Goal: Task Accomplishment & Management: Use online tool/utility

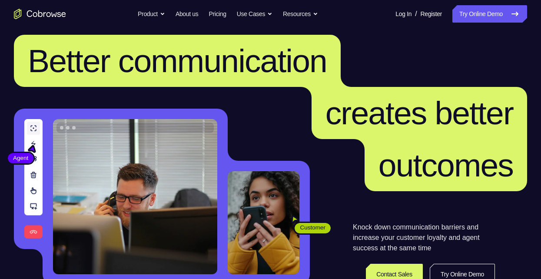
scroll to position [87, 0]
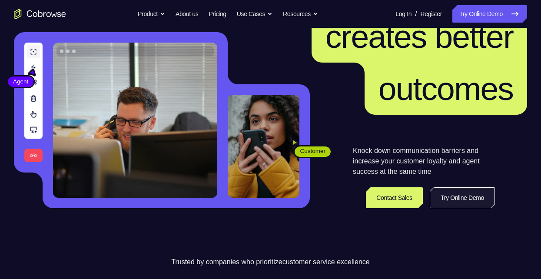
click at [476, 198] on link "Try Online Demo" at bounding box center [461, 197] width 65 height 21
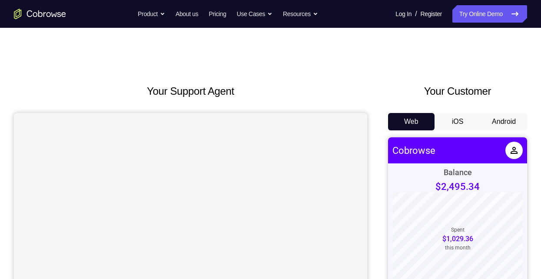
click at [504, 125] on button "Android" at bounding box center [503, 121] width 46 height 17
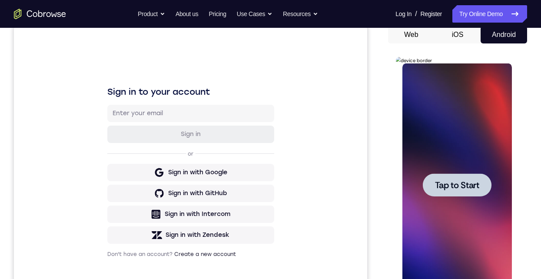
drag, startPoint x: 858, startPoint y: 199, endPoint x: 457, endPoint y: 182, distance: 400.7
click at [457, 182] on span "Tap to Start" at bounding box center [456, 185] width 44 height 9
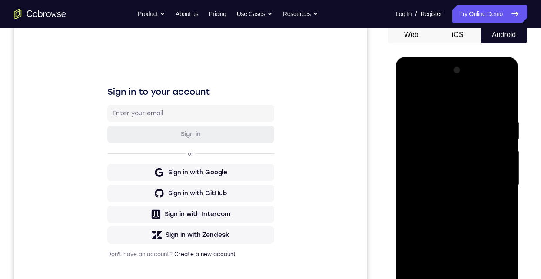
scroll to position [261, 0]
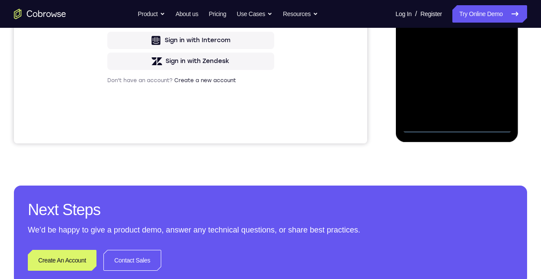
click at [456, 127] on div at bounding box center [456, 11] width 109 height 243
click at [495, 90] on div at bounding box center [456, 11] width 109 height 243
click at [436, 0] on div at bounding box center [456, 11] width 109 height 243
click at [496, 7] on div at bounding box center [456, 11] width 109 height 243
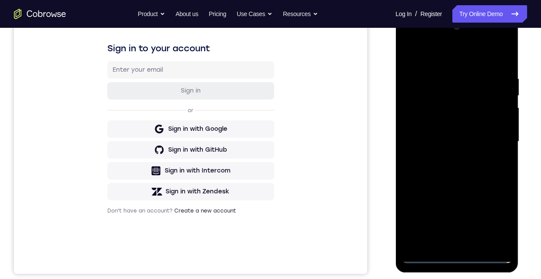
click at [446, 244] on div at bounding box center [456, 141] width 109 height 243
click at [440, 135] on div at bounding box center [456, 141] width 109 height 243
click at [425, 119] on div at bounding box center [456, 141] width 109 height 243
click at [459, 144] on div at bounding box center [456, 141] width 109 height 243
click at [464, 170] on div at bounding box center [456, 141] width 109 height 243
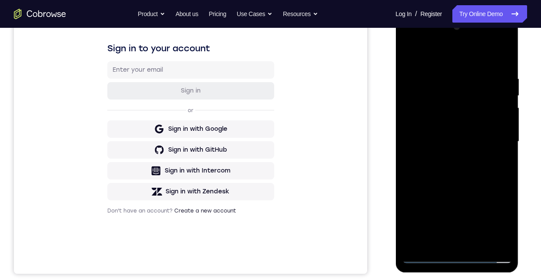
click at [456, 165] on div at bounding box center [456, 141] width 109 height 243
click at [425, 62] on div at bounding box center [456, 141] width 109 height 243
click at [461, 167] on div at bounding box center [456, 141] width 109 height 243
click at [472, 178] on div at bounding box center [456, 141] width 109 height 243
drag, startPoint x: 475, startPoint y: 190, endPoint x: 473, endPoint y: 164, distance: 26.5
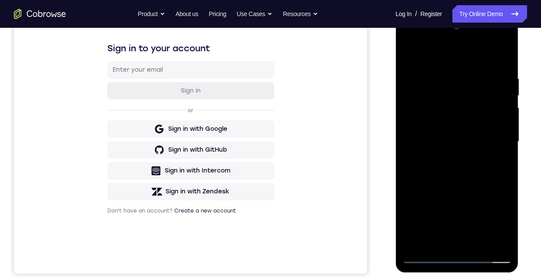
click at [473, 164] on div at bounding box center [456, 141] width 109 height 243
click at [442, 196] on div at bounding box center [456, 141] width 109 height 243
drag, startPoint x: 448, startPoint y: 199, endPoint x: 439, endPoint y: 163, distance: 37.4
click at [439, 163] on div at bounding box center [456, 141] width 109 height 243
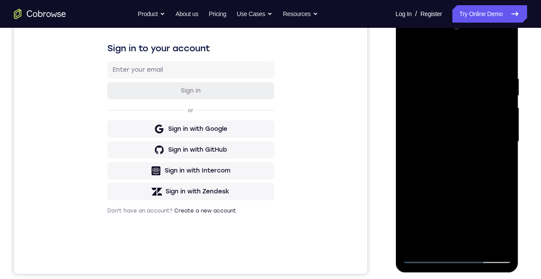
click at [410, 182] on div at bounding box center [456, 141] width 109 height 243
click at [498, 245] on div at bounding box center [456, 141] width 109 height 243
click at [417, 241] on div at bounding box center [456, 141] width 109 height 243
drag, startPoint x: 428, startPoint y: 200, endPoint x: 437, endPoint y: 109, distance: 91.2
click at [437, 109] on div at bounding box center [456, 141] width 109 height 243
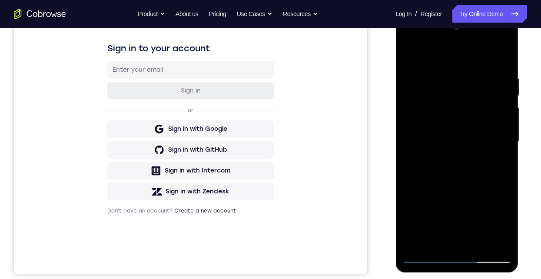
drag, startPoint x: 454, startPoint y: 186, endPoint x: 452, endPoint y: 101, distance: 84.7
click at [452, 107] on div at bounding box center [456, 141] width 109 height 243
drag, startPoint x: 477, startPoint y: 188, endPoint x: 471, endPoint y: 133, distance: 55.5
click at [471, 133] on div at bounding box center [456, 141] width 109 height 243
click at [409, 222] on div at bounding box center [456, 141] width 109 height 243
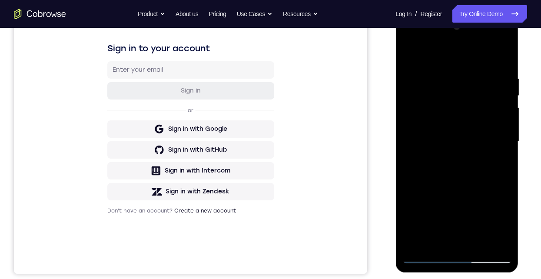
drag, startPoint x: 437, startPoint y: 202, endPoint x: 433, endPoint y: 154, distance: 48.4
click at [433, 154] on div at bounding box center [456, 141] width 109 height 243
drag, startPoint x: 455, startPoint y: 196, endPoint x: 455, endPoint y: 174, distance: 22.6
click at [455, 174] on div at bounding box center [456, 141] width 109 height 243
drag, startPoint x: 455, startPoint y: 201, endPoint x: 458, endPoint y: 106, distance: 96.0
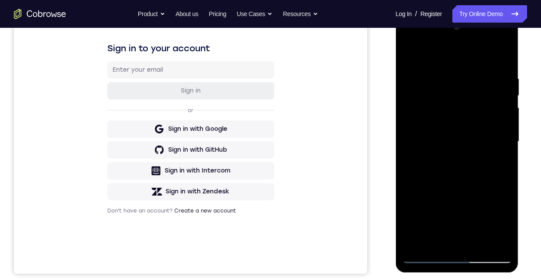
click at [458, 106] on div at bounding box center [456, 141] width 109 height 243
drag, startPoint x: 473, startPoint y: 182, endPoint x: 469, endPoint y: 145, distance: 37.5
click at [469, 145] on div at bounding box center [456, 141] width 109 height 243
drag, startPoint x: 466, startPoint y: 179, endPoint x: 466, endPoint y: 131, distance: 48.2
click at [466, 131] on div at bounding box center [456, 141] width 109 height 243
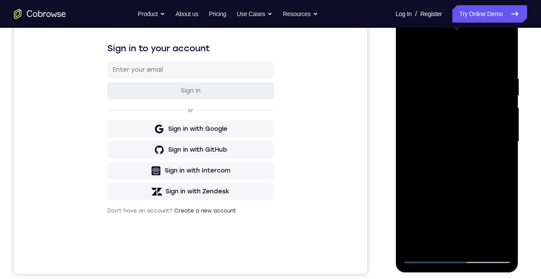
click at [409, 179] on div at bounding box center [456, 141] width 109 height 243
drag, startPoint x: 447, startPoint y: 183, endPoint x: 449, endPoint y: 75, distance: 108.2
click at [449, 76] on div at bounding box center [456, 141] width 109 height 243
drag, startPoint x: 475, startPoint y: 119, endPoint x: 478, endPoint y: 95, distance: 23.6
click at [478, 96] on div at bounding box center [456, 141] width 109 height 243
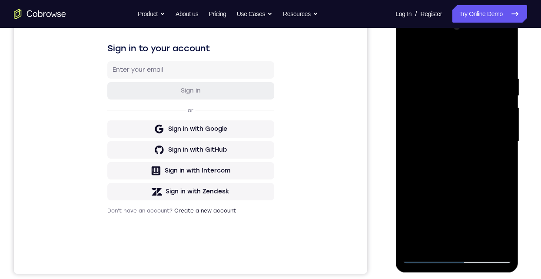
drag, startPoint x: 465, startPoint y: 112, endPoint x: 468, endPoint y: 125, distance: 14.2
click at [468, 125] on div at bounding box center [456, 141] width 109 height 243
click at [410, 207] on div at bounding box center [456, 141] width 109 height 243
drag, startPoint x: 431, startPoint y: 205, endPoint x: 444, endPoint y: 108, distance: 98.1
click at [444, 108] on div at bounding box center [456, 141] width 109 height 243
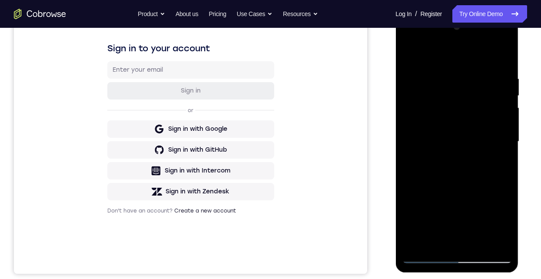
click at [456, 83] on div at bounding box center [456, 141] width 109 height 243
drag, startPoint x: 449, startPoint y: 127, endPoint x: 452, endPoint y: 99, distance: 28.0
click at [452, 99] on div at bounding box center [456, 141] width 109 height 243
drag, startPoint x: 452, startPoint y: 144, endPoint x: 454, endPoint y: 91, distance: 52.6
click at [454, 91] on div at bounding box center [456, 141] width 109 height 243
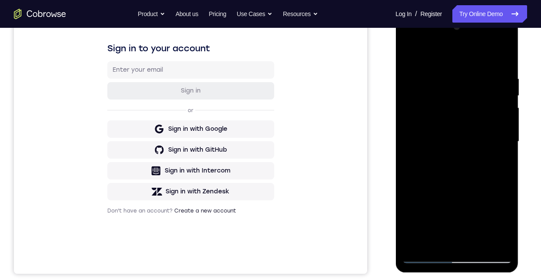
drag, startPoint x: 468, startPoint y: 139, endPoint x: 475, endPoint y: 64, distance: 75.9
click at [475, 64] on div at bounding box center [456, 141] width 109 height 243
drag, startPoint x: 479, startPoint y: 143, endPoint x: 482, endPoint y: 55, distance: 88.2
click at [482, 55] on div at bounding box center [456, 141] width 109 height 243
drag, startPoint x: 484, startPoint y: 141, endPoint x: 487, endPoint y: 95, distance: 46.2
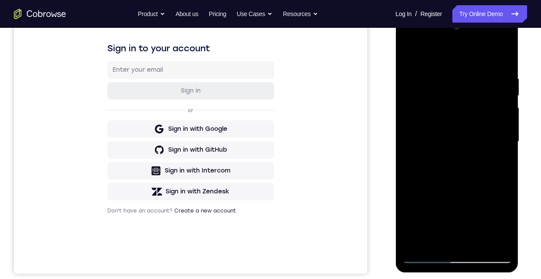
click at [487, 95] on div at bounding box center [456, 141] width 109 height 243
drag, startPoint x: 473, startPoint y: 168, endPoint x: 473, endPoint y: 103, distance: 64.7
click at [473, 103] on div at bounding box center [456, 141] width 109 height 243
drag, startPoint x: 469, startPoint y: 181, endPoint x: 452, endPoint y: 93, distance: 88.8
click at [452, 93] on div at bounding box center [456, 141] width 109 height 243
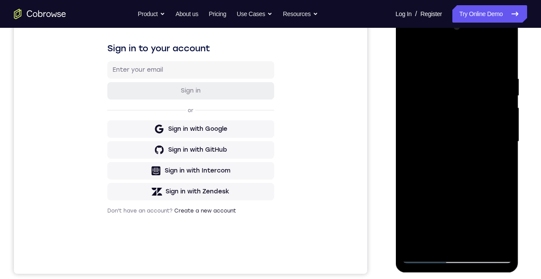
drag, startPoint x: 458, startPoint y: 161, endPoint x: 441, endPoint y: 96, distance: 66.9
click at [441, 96] on div at bounding box center [456, 141] width 109 height 243
drag, startPoint x: 473, startPoint y: 155, endPoint x: 468, endPoint y: 128, distance: 27.8
click at [466, 128] on div at bounding box center [456, 141] width 109 height 243
drag, startPoint x: 473, startPoint y: 164, endPoint x: 468, endPoint y: 139, distance: 26.1
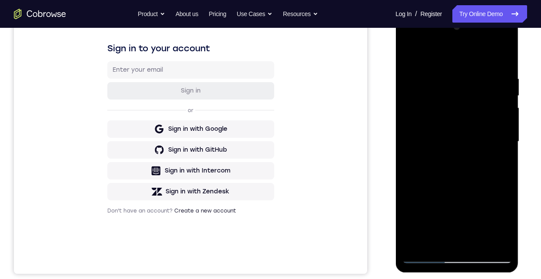
click at [469, 129] on div at bounding box center [456, 141] width 109 height 243
drag, startPoint x: 462, startPoint y: 149, endPoint x: 463, endPoint y: 186, distance: 36.5
click at [463, 186] on div at bounding box center [456, 141] width 109 height 243
drag, startPoint x: 463, startPoint y: 184, endPoint x: 458, endPoint y: 136, distance: 48.5
click at [458, 135] on div at bounding box center [456, 141] width 109 height 243
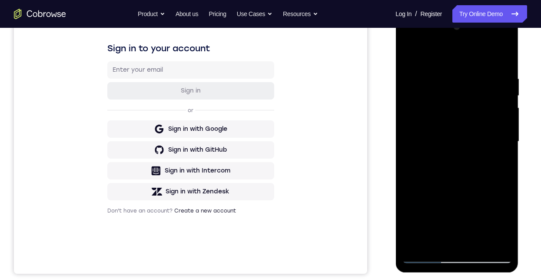
click at [412, 186] on div at bounding box center [456, 141] width 109 height 243
drag, startPoint x: 446, startPoint y: 153, endPoint x: 454, endPoint y: 67, distance: 85.9
click at [454, 67] on div at bounding box center [456, 141] width 109 height 243
drag, startPoint x: 478, startPoint y: 171, endPoint x: 479, endPoint y: 111, distance: 59.9
click at [479, 111] on div at bounding box center [456, 141] width 109 height 243
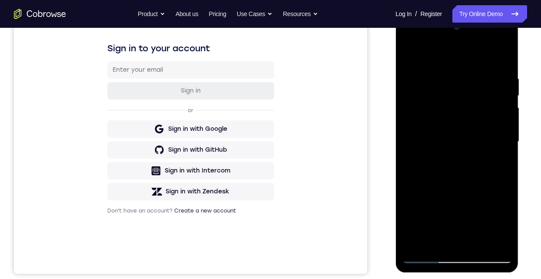
click at [406, 188] on div at bounding box center [456, 141] width 109 height 243
click at [498, 245] on div at bounding box center [456, 141] width 109 height 243
click at [416, 245] on div at bounding box center [456, 141] width 109 height 243
click at [504, 53] on div at bounding box center [456, 141] width 109 height 243
drag, startPoint x: 456, startPoint y: 84, endPoint x: 460, endPoint y: 207, distance: 123.4
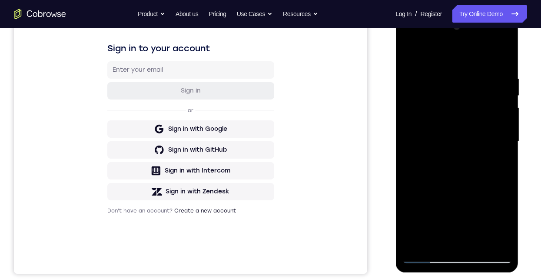
click at [455, 200] on div at bounding box center [456, 141] width 109 height 243
click at [410, 53] on div at bounding box center [456, 141] width 109 height 243
click at [505, 162] on div at bounding box center [456, 141] width 109 height 243
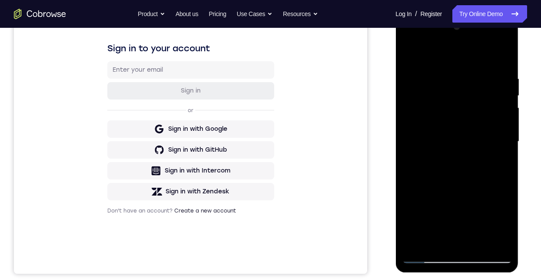
click at [505, 162] on div at bounding box center [456, 141] width 109 height 243
drag, startPoint x: 460, startPoint y: 185, endPoint x: 459, endPoint y: 166, distance: 19.2
click at [459, 166] on div at bounding box center [456, 141] width 109 height 243
click at [409, 182] on div at bounding box center [456, 141] width 109 height 243
drag, startPoint x: 441, startPoint y: 207, endPoint x: 452, endPoint y: 28, distance: 179.2
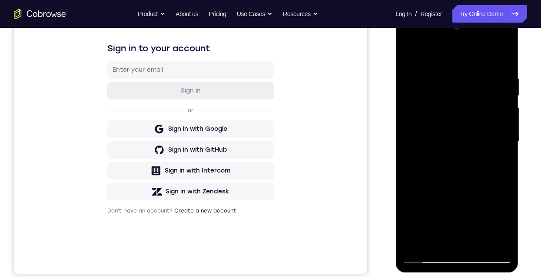
click at [449, 13] on html "Online web based iOS Simulators and Android Emulators. Run iPhone, iPad, Mobile…" at bounding box center [457, 143] width 124 height 261
click at [495, 242] on div at bounding box center [456, 141] width 109 height 243
click at [451, 122] on div at bounding box center [456, 141] width 109 height 243
drag, startPoint x: 430, startPoint y: 244, endPoint x: 430, endPoint y: 238, distance: 6.1
click at [430, 238] on div at bounding box center [456, 141] width 109 height 243
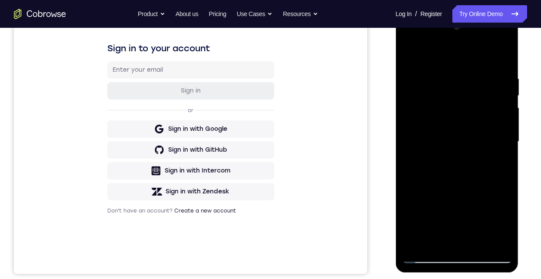
click at [431, 256] on div at bounding box center [456, 141] width 109 height 243
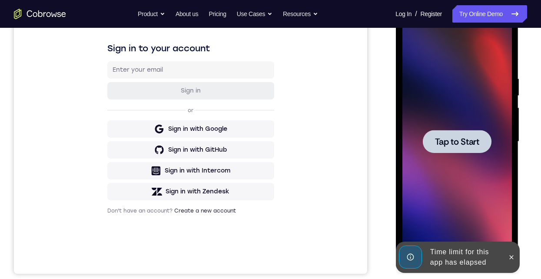
click at [465, 141] on span "Tap to Start" at bounding box center [456, 141] width 44 height 9
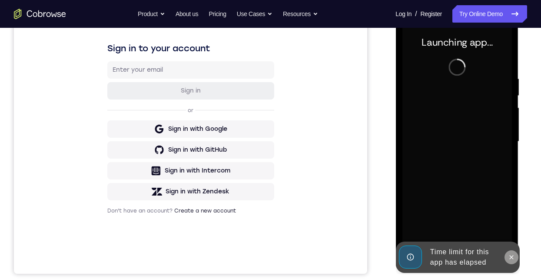
click at [511, 254] on icon at bounding box center [510, 257] width 7 height 7
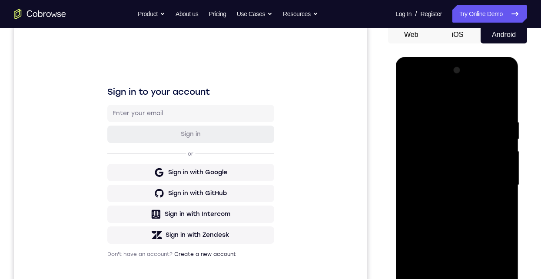
scroll to position [174, 0]
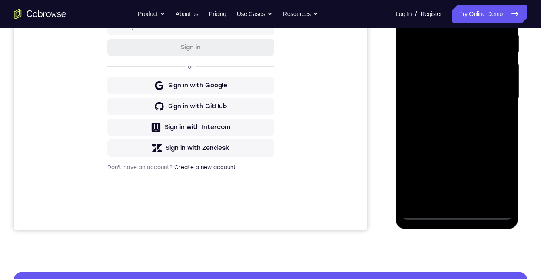
click at [455, 215] on div at bounding box center [456, 98] width 109 height 243
click at [492, 183] on div at bounding box center [456, 98] width 109 height 243
click at [428, 14] on div at bounding box center [456, 98] width 109 height 243
click at [497, 96] on div at bounding box center [456, 98] width 109 height 243
click at [444, 115] on div at bounding box center [456, 98] width 109 height 243
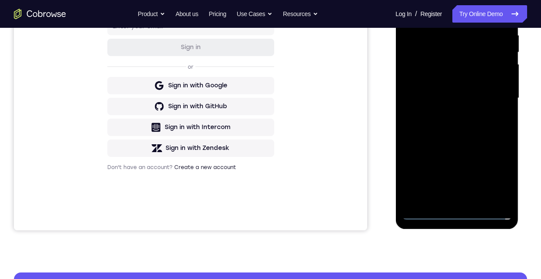
click at [440, 93] on div at bounding box center [456, 98] width 109 height 243
click at [470, 82] on div at bounding box center [456, 98] width 109 height 243
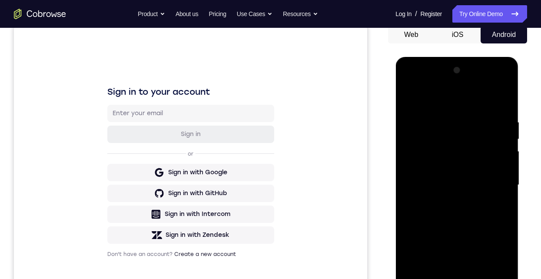
click at [480, 184] on div at bounding box center [456, 184] width 109 height 243
click at [468, 218] on div at bounding box center [456, 184] width 109 height 243
click at [454, 209] on div at bounding box center [456, 184] width 109 height 243
click at [500, 115] on div at bounding box center [456, 184] width 109 height 243
drag, startPoint x: 442, startPoint y: 101, endPoint x: 500, endPoint y: 105, distance: 58.3
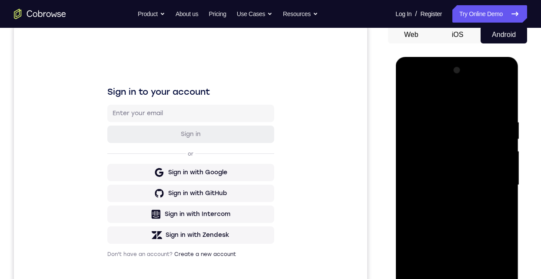
click at [488, 97] on div at bounding box center [456, 184] width 109 height 243
click at [500, 114] on div at bounding box center [456, 184] width 109 height 243
click at [501, 117] on div at bounding box center [456, 184] width 109 height 243
click at [436, 278] on div at bounding box center [456, 184] width 109 height 243
click at [427, 278] on div at bounding box center [456, 184] width 109 height 243
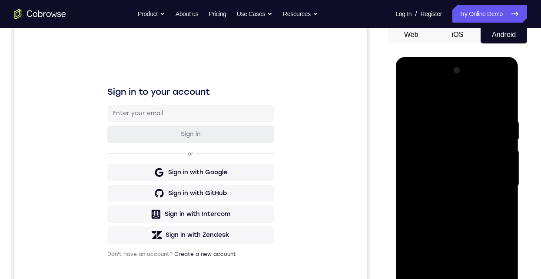
scroll to position [43, 0]
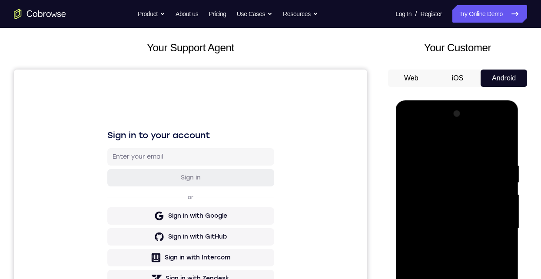
click at [405, 125] on div at bounding box center [456, 228] width 109 height 243
click at [416, 200] on div at bounding box center [456, 228] width 109 height 243
click at [463, 263] on div at bounding box center [456, 228] width 109 height 243
click at [435, 278] on div at bounding box center [456, 228] width 109 height 243
click at [447, 142] on div at bounding box center [456, 228] width 109 height 243
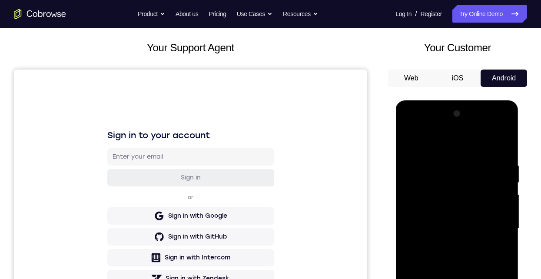
click at [438, 156] on div at bounding box center [456, 228] width 109 height 243
click at [426, 278] on div at bounding box center [456, 228] width 109 height 243
click at [503, 156] on div at bounding box center [456, 228] width 109 height 243
click at [455, 271] on div at bounding box center [456, 228] width 109 height 243
click at [453, 245] on div at bounding box center [456, 228] width 109 height 243
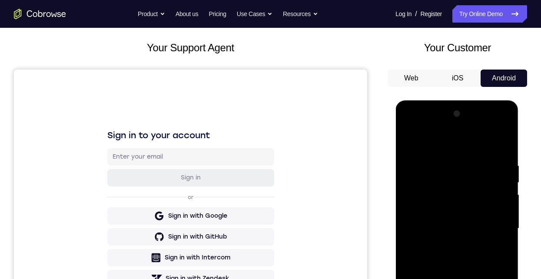
click at [436, 240] on div at bounding box center [456, 228] width 109 height 243
click at [505, 222] on div at bounding box center [456, 228] width 109 height 243
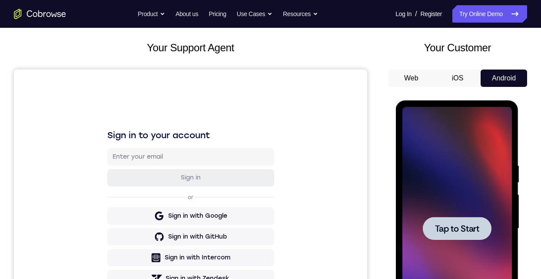
click at [455, 226] on span "Tap to Start" at bounding box center [456, 228] width 44 height 9
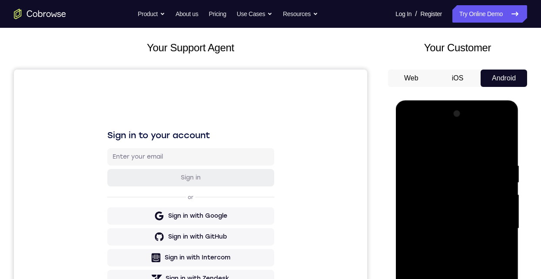
scroll to position [130, 0]
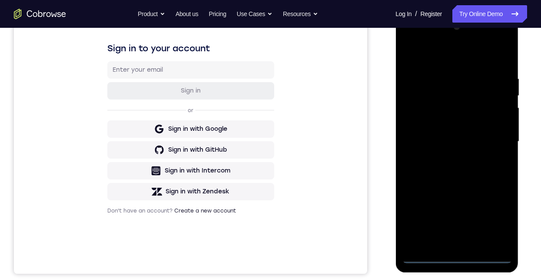
click at [459, 257] on div at bounding box center [456, 141] width 109 height 243
click at [492, 224] on div at bounding box center [456, 141] width 109 height 243
click at [432, 62] on div at bounding box center [456, 141] width 109 height 243
click at [492, 137] on div at bounding box center [456, 141] width 109 height 243
click at [443, 157] on div at bounding box center [456, 141] width 109 height 243
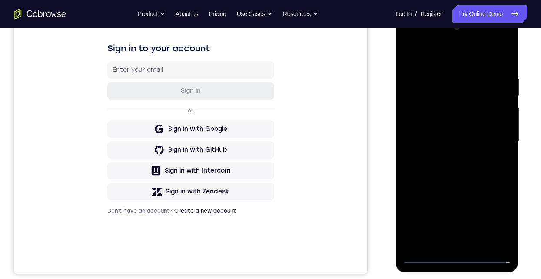
click at [446, 132] on div at bounding box center [456, 141] width 109 height 243
click at [431, 124] on div at bounding box center [456, 141] width 109 height 243
click at [475, 142] on div at bounding box center [456, 141] width 109 height 243
click at [470, 171] on div at bounding box center [456, 141] width 109 height 243
click at [455, 171] on div at bounding box center [456, 141] width 109 height 243
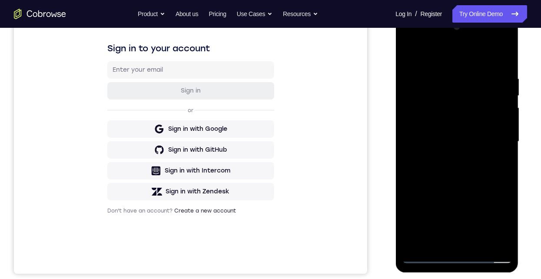
click at [465, 175] on div at bounding box center [456, 141] width 109 height 243
click at [505, 162] on div at bounding box center [456, 141] width 109 height 243
click at [440, 243] on div at bounding box center [456, 141] width 109 height 243
click at [424, 54] on div at bounding box center [456, 141] width 109 height 243
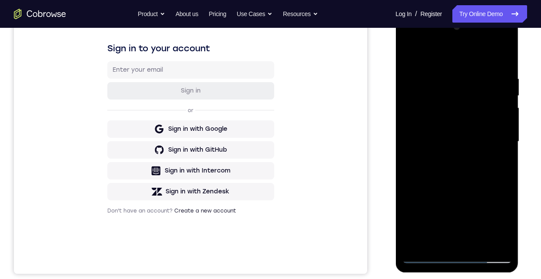
click at [430, 70] on div at bounding box center [456, 141] width 109 height 243
click at [425, 207] on div at bounding box center [456, 141] width 109 height 243
click at [505, 137] on div at bounding box center [456, 141] width 109 height 243
click at [508, 135] on div at bounding box center [456, 141] width 109 height 243
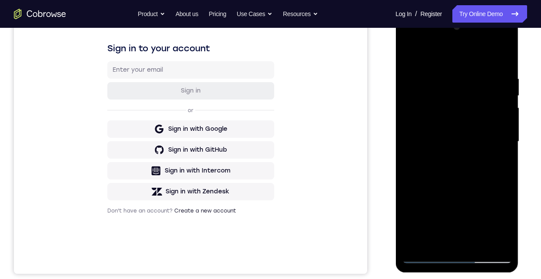
click at [406, 135] on div at bounding box center [456, 141] width 109 height 243
click at [430, 206] on div at bounding box center [456, 141] width 109 height 243
click at [461, 99] on div at bounding box center [456, 141] width 109 height 243
drag, startPoint x: 469, startPoint y: 178, endPoint x: 470, endPoint y: 153, distance: 25.7
click at [470, 153] on div at bounding box center [456, 141] width 109 height 243
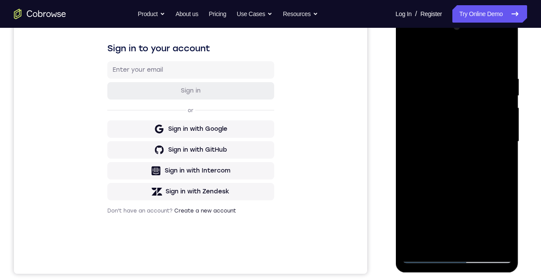
click at [488, 131] on div at bounding box center [456, 141] width 109 height 243
click at [472, 238] on div at bounding box center [456, 141] width 109 height 243
click at [476, 244] on div at bounding box center [456, 141] width 109 height 243
click at [458, 188] on div at bounding box center [456, 141] width 109 height 243
click at [449, 132] on div at bounding box center [456, 141] width 109 height 243
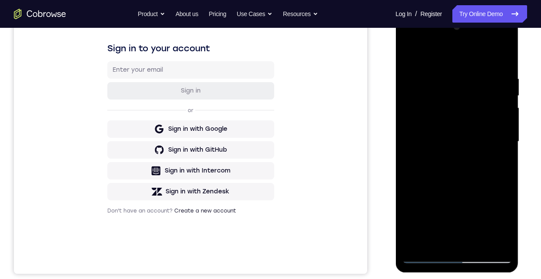
click at [474, 182] on div at bounding box center [456, 141] width 109 height 243
click at [429, 257] on div at bounding box center [456, 141] width 109 height 243
click at [458, 186] on div at bounding box center [456, 141] width 109 height 243
click at [442, 205] on div at bounding box center [456, 141] width 109 height 243
click at [495, 58] on div at bounding box center [456, 141] width 109 height 243
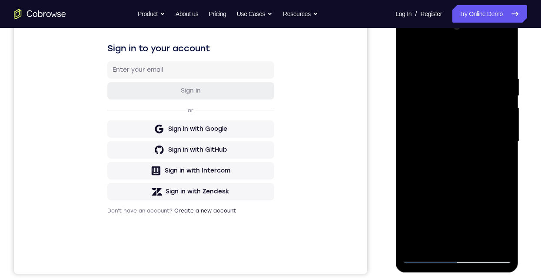
click at [454, 256] on div at bounding box center [456, 141] width 109 height 243
drag, startPoint x: 463, startPoint y: 223, endPoint x: 473, endPoint y: 142, distance: 81.8
click at [469, 149] on div at bounding box center [456, 141] width 109 height 243
click at [466, 97] on div at bounding box center [456, 141] width 109 height 243
click at [467, 109] on div at bounding box center [456, 141] width 109 height 243
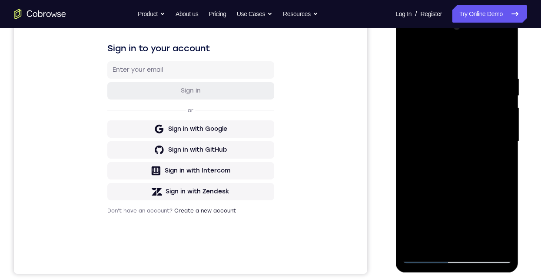
click at [490, 163] on div at bounding box center [456, 141] width 109 height 243
click at [480, 102] on div at bounding box center [456, 141] width 109 height 243
click at [489, 239] on div at bounding box center [456, 141] width 109 height 243
click at [489, 238] on div at bounding box center [456, 141] width 109 height 243
click at [496, 216] on div at bounding box center [456, 141] width 109 height 243
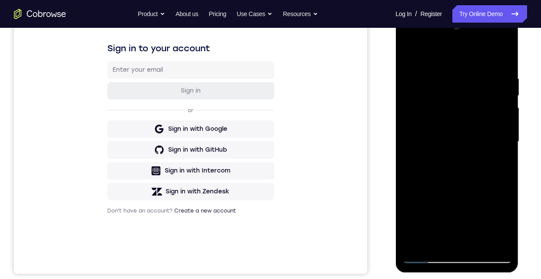
click at [457, 204] on div at bounding box center [456, 141] width 109 height 243
click at [448, 119] on div at bounding box center [456, 141] width 109 height 243
click at [487, 258] on div at bounding box center [456, 141] width 109 height 243
click at [470, 202] on div at bounding box center [456, 141] width 109 height 243
drag, startPoint x: 498, startPoint y: 191, endPoint x: 508, endPoint y: 191, distance: 10.0
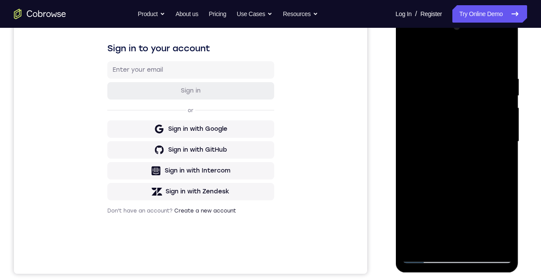
click at [508, 191] on div at bounding box center [456, 141] width 109 height 243
click at [458, 177] on div at bounding box center [456, 141] width 109 height 243
click at [467, 63] on div at bounding box center [456, 141] width 109 height 243
click at [465, 69] on div at bounding box center [456, 141] width 109 height 243
click at [469, 65] on div at bounding box center [456, 141] width 109 height 243
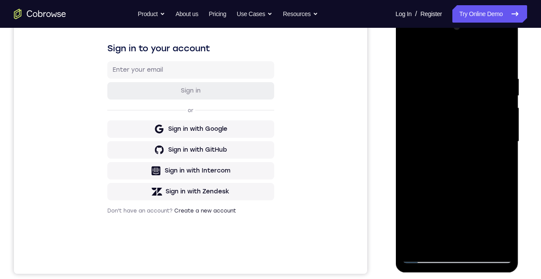
click at [469, 66] on div at bounding box center [456, 141] width 109 height 243
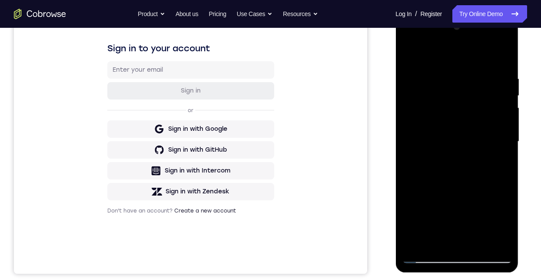
click at [469, 66] on div at bounding box center [456, 141] width 109 height 243
click at [456, 258] on div at bounding box center [456, 141] width 109 height 243
click at [496, 221] on div at bounding box center [456, 141] width 109 height 243
click at [504, 206] on div at bounding box center [456, 141] width 109 height 243
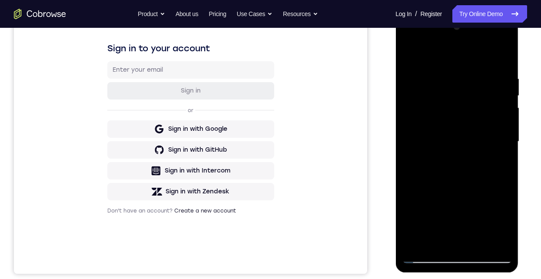
click at [493, 217] on div at bounding box center [456, 141] width 109 height 243
click at [406, 53] on div at bounding box center [456, 141] width 109 height 243
click at [426, 254] on div at bounding box center [456, 141] width 109 height 243
click at [459, 188] on div at bounding box center [456, 141] width 109 height 243
click at [501, 139] on div at bounding box center [456, 141] width 109 height 243
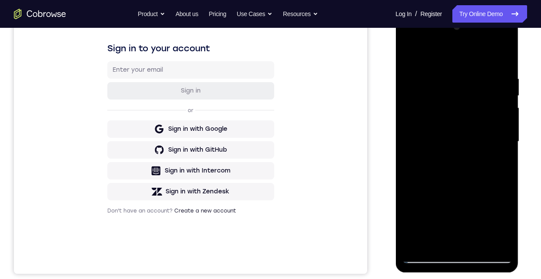
click at [411, 202] on div at bounding box center [456, 141] width 109 height 243
drag, startPoint x: 433, startPoint y: 188, endPoint x: 447, endPoint y: 159, distance: 31.3
click at [445, 158] on div at bounding box center [456, 141] width 109 height 243
drag, startPoint x: 450, startPoint y: 167, endPoint x: 451, endPoint y: 214, distance: 46.9
click at [451, 214] on div at bounding box center [456, 141] width 109 height 243
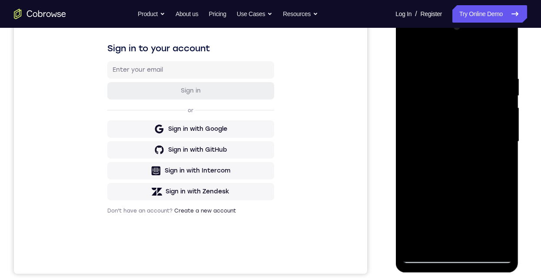
click at [440, 140] on div at bounding box center [456, 141] width 109 height 243
click at [432, 181] on div at bounding box center [456, 141] width 109 height 243
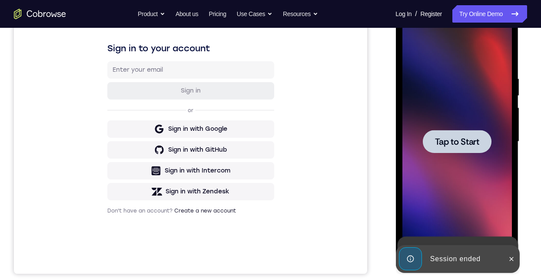
click at [459, 151] on div at bounding box center [456, 141] width 69 height 23
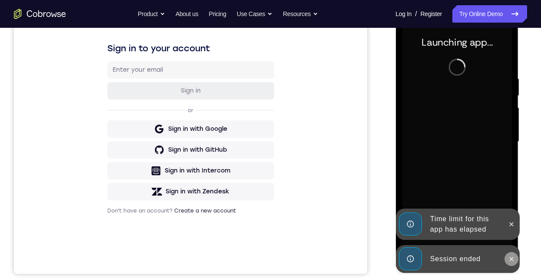
click at [510, 258] on icon at bounding box center [510, 258] width 7 height 7
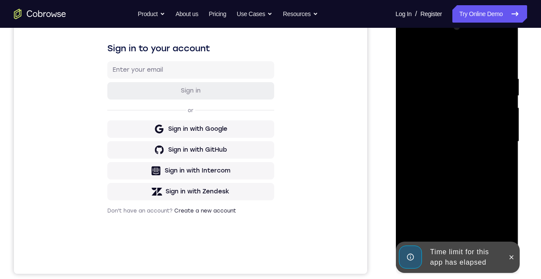
click at [510, 256] on icon at bounding box center [510, 257] width 7 height 7
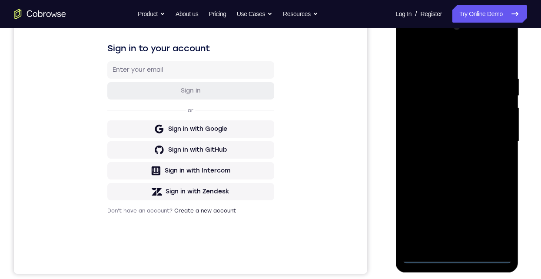
click at [458, 259] on div at bounding box center [456, 141] width 109 height 243
click at [496, 218] on div at bounding box center [456, 141] width 109 height 243
click at [437, 53] on div at bounding box center [456, 141] width 109 height 243
click at [491, 137] on div at bounding box center [456, 141] width 109 height 243
drag, startPoint x: 446, startPoint y: 241, endPoint x: 840, endPoint y: 253, distance: 394.9
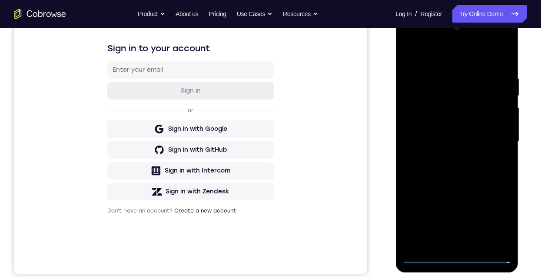
click at [446, 241] on div at bounding box center [456, 141] width 109 height 243
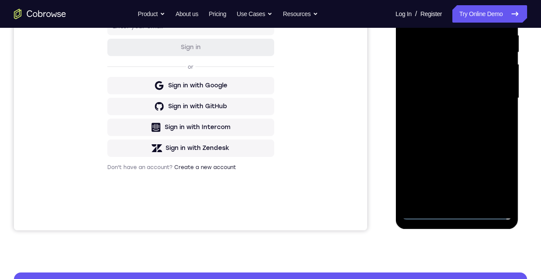
click at [435, 92] on div at bounding box center [456, 98] width 109 height 243
click at [417, 85] on div at bounding box center [456, 98] width 109 height 243
drag, startPoint x: 423, startPoint y: 94, endPoint x: 422, endPoint y: 99, distance: 5.3
click at [423, 96] on div at bounding box center [456, 98] width 109 height 243
click at [436, 122] on div at bounding box center [456, 98] width 109 height 243
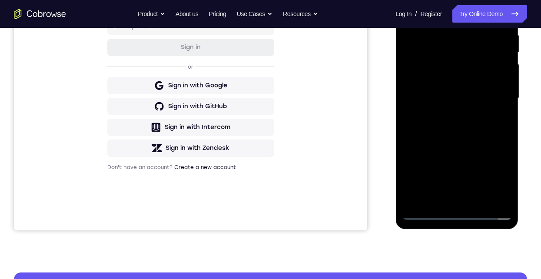
click at [442, 124] on div at bounding box center [456, 98] width 109 height 243
click at [457, 133] on div at bounding box center [456, 98] width 109 height 243
drag, startPoint x: 465, startPoint y: 147, endPoint x: 468, endPoint y: 76, distance: 71.2
click at [468, 76] on div at bounding box center [456, 98] width 109 height 243
drag, startPoint x: 472, startPoint y: 97, endPoint x: 472, endPoint y: 89, distance: 8.3
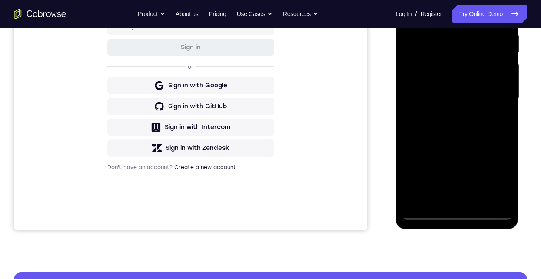
click at [472, 89] on div at bounding box center [456, 98] width 109 height 243
drag, startPoint x: 460, startPoint y: 153, endPoint x: 454, endPoint y: 52, distance: 100.9
click at [454, 53] on div at bounding box center [456, 98] width 109 height 243
click at [457, 57] on div at bounding box center [456, 98] width 109 height 243
drag, startPoint x: 468, startPoint y: 61, endPoint x: 466, endPoint y: 53, distance: 7.6
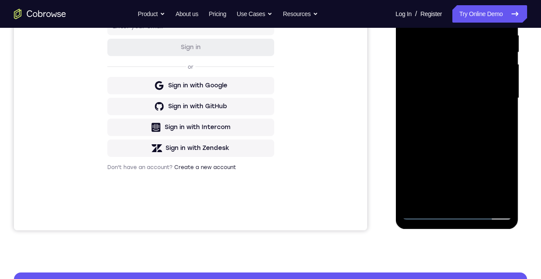
click at [467, 55] on div at bounding box center [456, 98] width 109 height 243
drag, startPoint x: 465, startPoint y: 124, endPoint x: 460, endPoint y: 59, distance: 65.3
click at [460, 59] on div at bounding box center [456, 98] width 109 height 243
drag, startPoint x: 491, startPoint y: 132, endPoint x: 475, endPoint y: 60, distance: 73.8
click at [475, 60] on div at bounding box center [456, 98] width 109 height 243
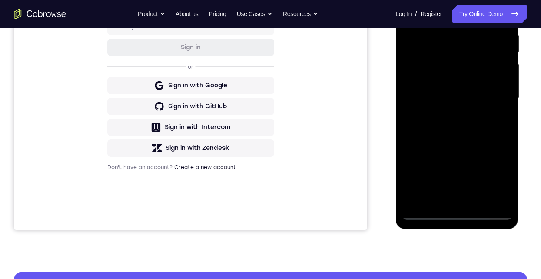
click at [410, 106] on div at bounding box center [456, 98] width 109 height 243
drag, startPoint x: 440, startPoint y: 117, endPoint x: 439, endPoint y: 61, distance: 56.0
click at [439, 61] on div at bounding box center [456, 98] width 109 height 243
drag, startPoint x: 464, startPoint y: 115, endPoint x: 466, endPoint y: 50, distance: 65.2
click at [464, 57] on div at bounding box center [456, 98] width 109 height 243
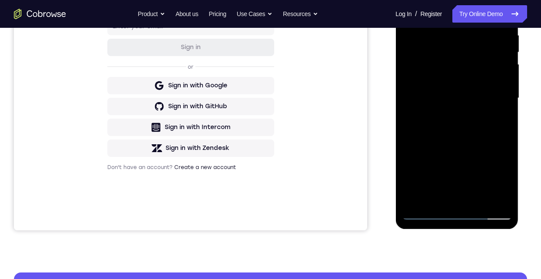
click at [412, 153] on div at bounding box center [456, 98] width 109 height 243
drag, startPoint x: 454, startPoint y: 112, endPoint x: 444, endPoint y: 57, distance: 55.6
click at [446, 57] on div at bounding box center [456, 98] width 109 height 243
drag, startPoint x: 445, startPoint y: 132, endPoint x: 452, endPoint y: 43, distance: 88.9
click at [452, 43] on div at bounding box center [456, 98] width 109 height 243
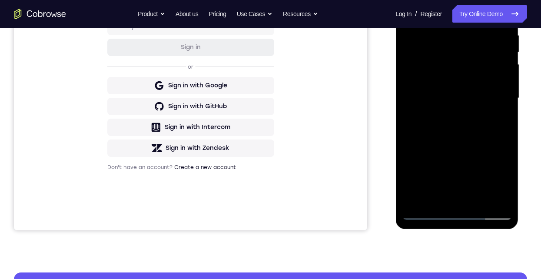
scroll to position [130, 0]
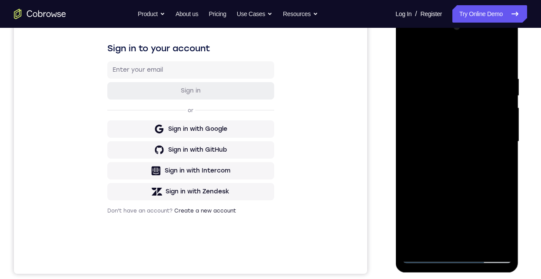
click at [503, 54] on div at bounding box center [456, 141] width 109 height 243
click at [436, 244] on div at bounding box center [456, 141] width 109 height 243
click at [428, 55] on div at bounding box center [456, 141] width 109 height 243
drag, startPoint x: 427, startPoint y: 74, endPoint x: 425, endPoint y: 103, distance: 28.7
click at [425, 103] on div at bounding box center [456, 141] width 109 height 243
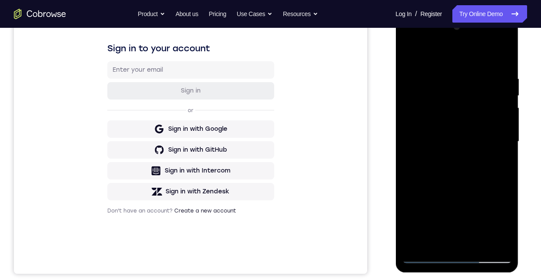
click at [436, 71] on div at bounding box center [456, 141] width 109 height 243
click at [497, 241] on div at bounding box center [456, 141] width 109 height 243
click at [501, 54] on div at bounding box center [456, 141] width 109 height 243
click at [460, 185] on div at bounding box center [456, 141] width 109 height 243
click at [436, 71] on div at bounding box center [456, 141] width 109 height 243
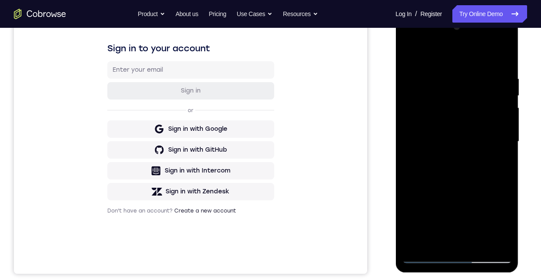
click at [448, 214] on div at bounding box center [456, 141] width 109 height 243
click at [435, 243] on div at bounding box center [456, 141] width 109 height 243
click at [452, 74] on div at bounding box center [456, 141] width 109 height 243
drag, startPoint x: 452, startPoint y: 140, endPoint x: 455, endPoint y: 97, distance: 43.1
click at [455, 98] on div at bounding box center [456, 141] width 109 height 243
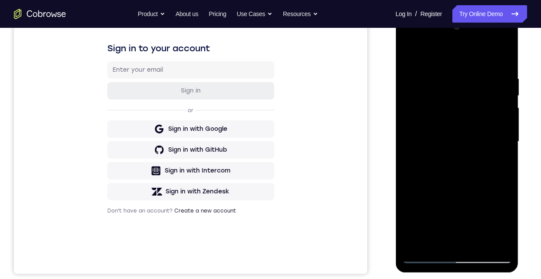
drag, startPoint x: 456, startPoint y: 106, endPoint x: 459, endPoint y: 87, distance: 19.0
click at [460, 88] on div at bounding box center [456, 141] width 109 height 243
drag, startPoint x: 437, startPoint y: 151, endPoint x: 449, endPoint y: 105, distance: 47.7
click at [449, 105] on div at bounding box center [456, 141] width 109 height 243
drag, startPoint x: 435, startPoint y: 139, endPoint x: 444, endPoint y: 106, distance: 34.7
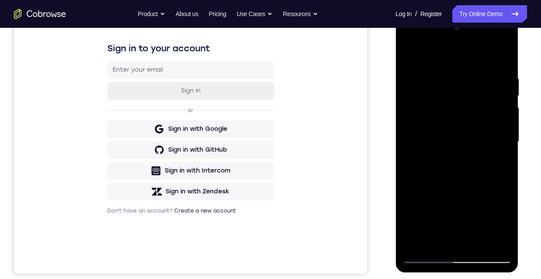
click at [444, 106] on div at bounding box center [456, 141] width 109 height 243
drag, startPoint x: 449, startPoint y: 99, endPoint x: 464, endPoint y: 201, distance: 103.1
click at [464, 201] on div at bounding box center [456, 141] width 109 height 243
drag, startPoint x: 436, startPoint y: 89, endPoint x: 452, endPoint y: 208, distance: 120.8
click at [451, 209] on div at bounding box center [456, 141] width 109 height 243
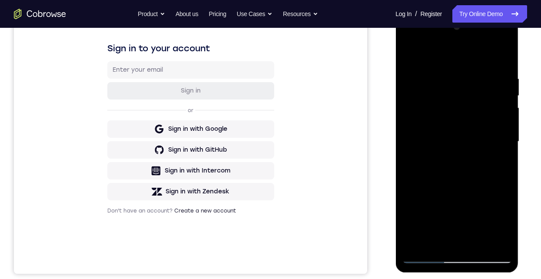
click at [488, 147] on div at bounding box center [456, 141] width 109 height 243
click at [430, 151] on div at bounding box center [456, 141] width 109 height 243
click at [501, 75] on div at bounding box center [456, 141] width 109 height 243
click at [460, 156] on div at bounding box center [456, 141] width 109 height 243
click at [445, 158] on div at bounding box center [456, 141] width 109 height 243
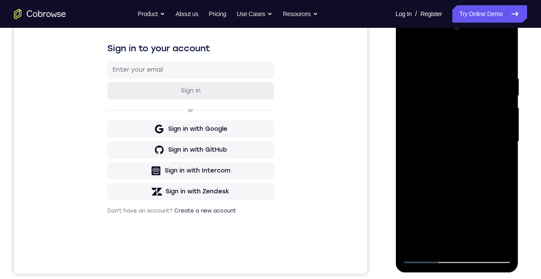
click at [495, 56] on div at bounding box center [456, 141] width 109 height 243
click at [455, 253] on div at bounding box center [456, 141] width 109 height 243
click at [455, 257] on div at bounding box center [456, 141] width 109 height 243
drag, startPoint x: 477, startPoint y: 209, endPoint x: 483, endPoint y: 145, distance: 63.7
click at [483, 146] on div at bounding box center [456, 141] width 109 height 243
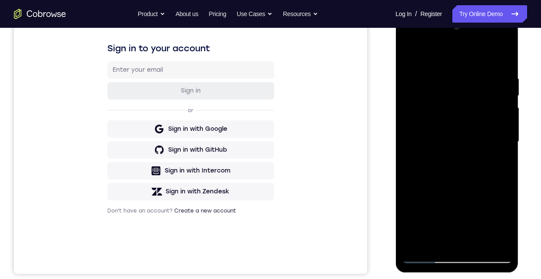
click at [468, 100] on div at bounding box center [456, 141] width 109 height 243
click at [457, 108] on div at bounding box center [456, 141] width 109 height 243
click at [491, 106] on div at bounding box center [456, 141] width 109 height 243
click at [499, 237] on div at bounding box center [456, 141] width 109 height 243
click at [494, 239] on div at bounding box center [456, 141] width 109 height 243
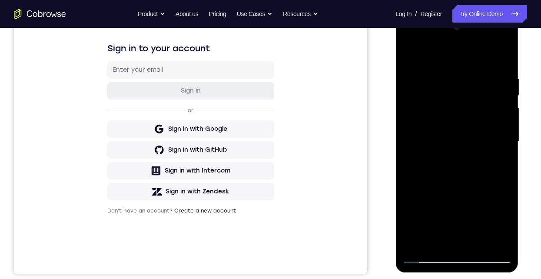
click at [501, 218] on div at bounding box center [456, 141] width 109 height 243
click at [459, 203] on div at bounding box center [456, 141] width 109 height 243
click at [445, 117] on div at bounding box center [456, 141] width 109 height 243
click at [459, 255] on div at bounding box center [456, 141] width 109 height 243
drag, startPoint x: 498, startPoint y: 218, endPoint x: 494, endPoint y: 158, distance: 59.2
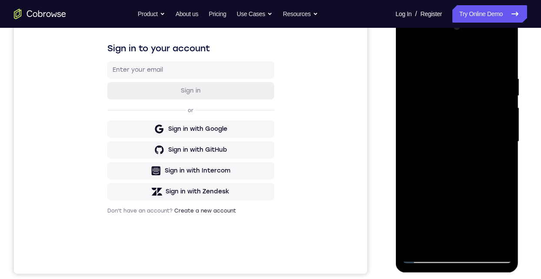
click at [498, 217] on div at bounding box center [456, 141] width 109 height 243
click at [415, 60] on div at bounding box center [456, 141] width 109 height 243
click at [495, 40] on div at bounding box center [456, 141] width 109 height 243
click at [442, 60] on div at bounding box center [456, 141] width 109 height 243
click at [437, 244] on div at bounding box center [456, 141] width 109 height 243
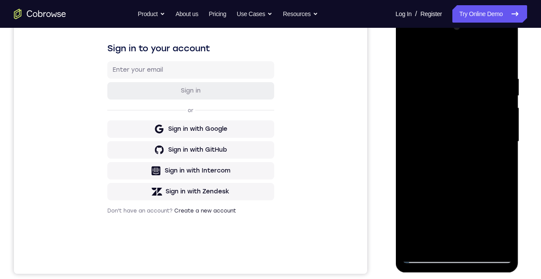
click at [434, 52] on div at bounding box center [456, 141] width 109 height 243
click at [487, 53] on div at bounding box center [456, 141] width 109 height 243
click at [435, 68] on div at bounding box center [456, 141] width 109 height 243
click at [416, 77] on div at bounding box center [456, 141] width 109 height 243
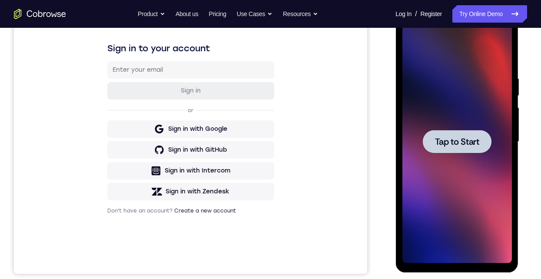
click at [431, 141] on div at bounding box center [456, 141] width 69 height 23
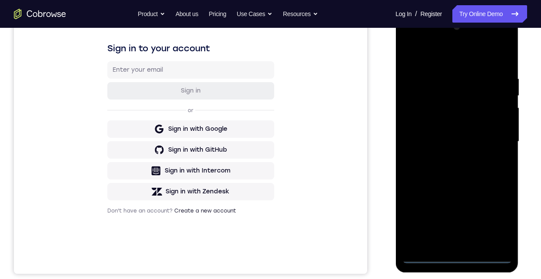
click at [458, 255] on div at bounding box center [456, 141] width 109 height 243
click at [496, 214] on div at bounding box center [456, 141] width 109 height 243
click at [422, 56] on div at bounding box center [456, 141] width 109 height 243
click at [494, 134] on div at bounding box center [456, 141] width 109 height 243
click at [447, 242] on div at bounding box center [456, 141] width 109 height 243
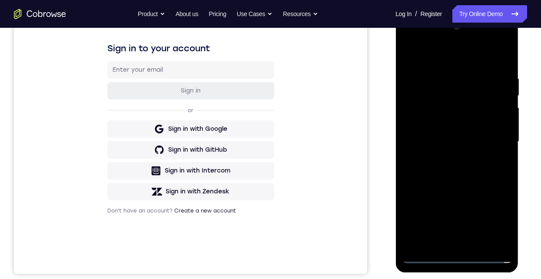
click at [447, 243] on div at bounding box center [456, 141] width 109 height 243
click at [429, 137] on div at bounding box center [456, 141] width 109 height 243
click at [470, 127] on div at bounding box center [456, 141] width 109 height 243
click at [486, 141] on div at bounding box center [456, 141] width 109 height 243
click at [482, 166] on div at bounding box center [456, 141] width 109 height 243
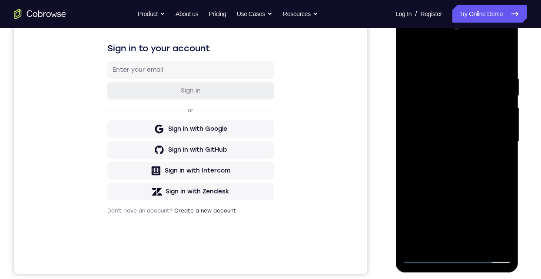
click at [466, 166] on div at bounding box center [456, 141] width 109 height 243
click at [459, 179] on div at bounding box center [456, 141] width 109 height 243
click at [436, 245] on div at bounding box center [456, 141] width 109 height 243
click at [429, 53] on div at bounding box center [456, 141] width 109 height 243
click at [431, 85] on div at bounding box center [456, 141] width 109 height 243
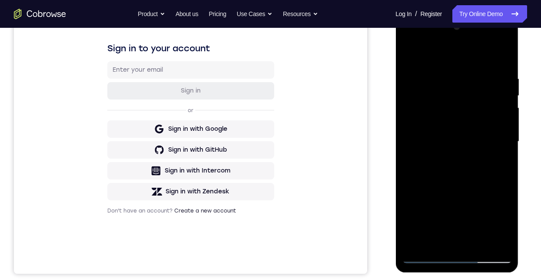
drag, startPoint x: 420, startPoint y: 175, endPoint x: 444, endPoint y: 87, distance: 91.2
click at [444, 88] on div at bounding box center [456, 141] width 109 height 243
drag, startPoint x: 447, startPoint y: 174, endPoint x: 457, endPoint y: 92, distance: 82.2
click at [458, 98] on div at bounding box center [456, 141] width 109 height 243
drag, startPoint x: 462, startPoint y: 84, endPoint x: 471, endPoint y: 192, distance: 108.0
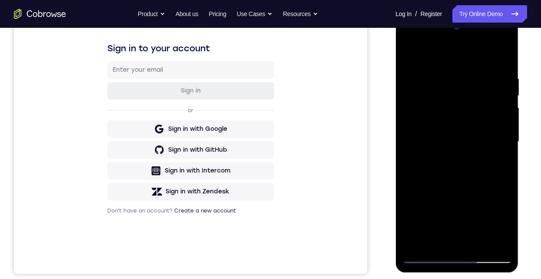
click at [471, 192] on div at bounding box center [456, 141] width 109 height 243
drag, startPoint x: 440, startPoint y: 91, endPoint x: 450, endPoint y: 149, distance: 59.1
click at [450, 150] on div at bounding box center [456, 141] width 109 height 243
click at [409, 55] on div at bounding box center [456, 141] width 109 height 243
click at [437, 115] on div at bounding box center [456, 141] width 109 height 243
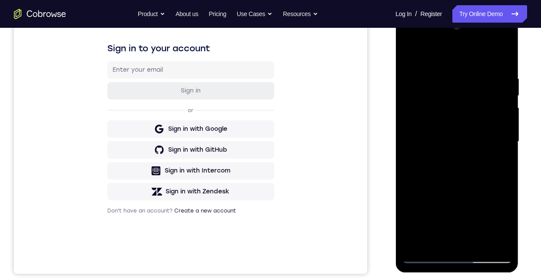
click at [407, 53] on div at bounding box center [456, 141] width 109 height 243
click at [442, 69] on div at bounding box center [456, 141] width 109 height 243
drag, startPoint x: 454, startPoint y: 152, endPoint x: 459, endPoint y: 123, distance: 29.6
click at [459, 122] on div at bounding box center [456, 141] width 109 height 243
drag, startPoint x: 468, startPoint y: 182, endPoint x: 476, endPoint y: 114, distance: 68.7
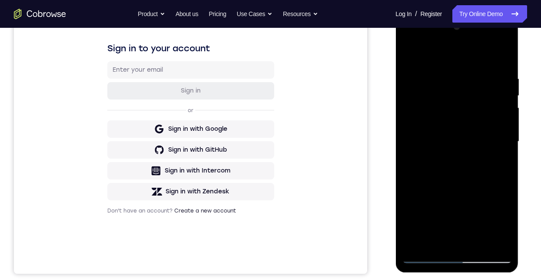
click at [476, 114] on div at bounding box center [456, 141] width 109 height 243
drag, startPoint x: 462, startPoint y: 187, endPoint x: 482, endPoint y: 113, distance: 76.8
click at [482, 113] on div at bounding box center [456, 141] width 109 height 243
drag, startPoint x: 463, startPoint y: 188, endPoint x: 479, endPoint y: 89, distance: 101.2
click at [480, 89] on div at bounding box center [456, 141] width 109 height 243
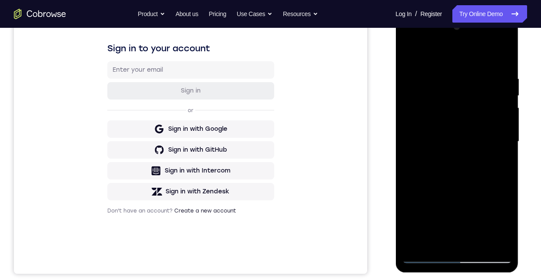
click at [485, 191] on div at bounding box center [456, 141] width 109 height 243
click at [457, 106] on div at bounding box center [456, 141] width 109 height 243
click at [407, 52] on div at bounding box center [456, 141] width 109 height 243
click at [495, 243] on div at bounding box center [456, 141] width 109 height 243
click at [428, 124] on div at bounding box center [456, 141] width 109 height 243
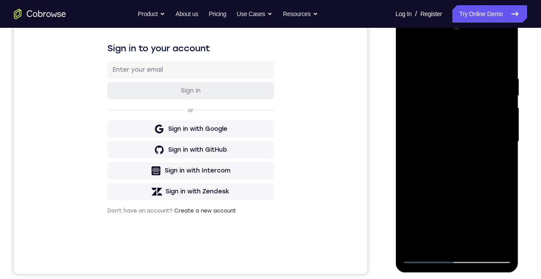
click at [450, 141] on div at bounding box center [456, 141] width 109 height 243
click at [491, 28] on div at bounding box center [456, 141] width 109 height 243
click at [459, 97] on div at bounding box center [456, 141] width 109 height 243
click at [502, 119] on div at bounding box center [456, 141] width 109 height 243
click at [456, 120] on div at bounding box center [456, 141] width 109 height 243
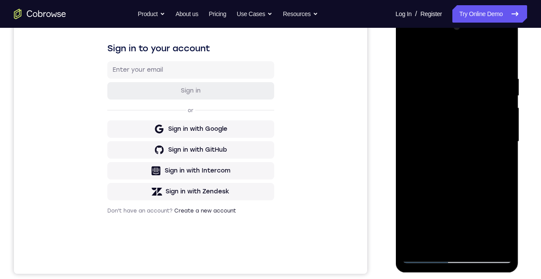
click at [500, 111] on div at bounding box center [456, 141] width 109 height 243
click at [422, 125] on div at bounding box center [456, 141] width 109 height 243
click at [503, 31] on div at bounding box center [456, 141] width 109 height 243
click at [416, 144] on div at bounding box center [456, 141] width 109 height 243
click at [468, 129] on div at bounding box center [456, 141] width 109 height 243
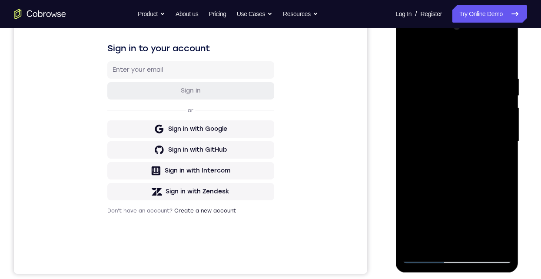
click at [501, 128] on div at bounding box center [456, 141] width 109 height 243
click at [500, 26] on div at bounding box center [456, 141] width 109 height 243
click at [407, 148] on div at bounding box center [456, 141] width 109 height 243
click at [494, 150] on div at bounding box center [456, 141] width 109 height 243
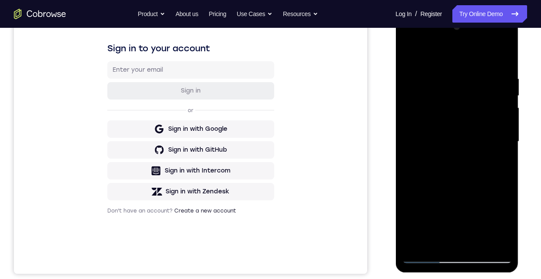
click at [498, 152] on div at bounding box center [456, 141] width 109 height 243
click at [502, 30] on div at bounding box center [456, 141] width 109 height 243
click at [432, 241] on div at bounding box center [456, 141] width 109 height 243
click at [436, 54] on div at bounding box center [456, 141] width 109 height 243
click at [486, 52] on div at bounding box center [456, 141] width 109 height 243
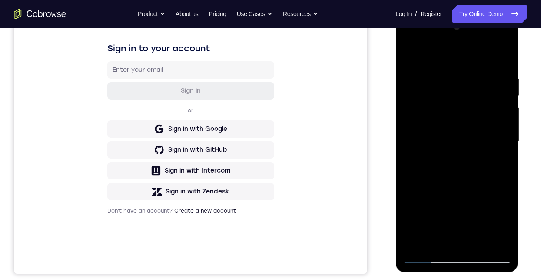
click at [432, 69] on div at bounding box center [456, 141] width 109 height 243
click at [418, 78] on div at bounding box center [456, 141] width 109 height 243
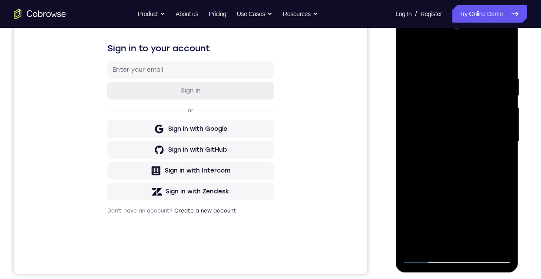
click at [416, 76] on div at bounding box center [456, 141] width 109 height 243
click at [417, 82] on div at bounding box center [456, 141] width 109 height 243
click at [416, 82] on div at bounding box center [456, 141] width 109 height 243
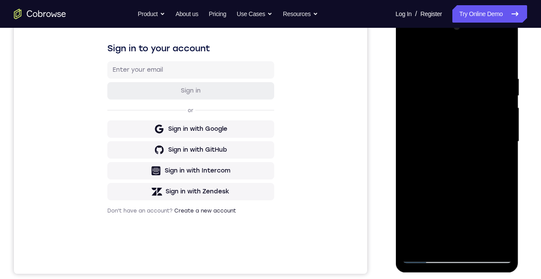
click at [416, 82] on div at bounding box center [456, 141] width 109 height 243
click at [416, 79] on div at bounding box center [456, 141] width 109 height 243
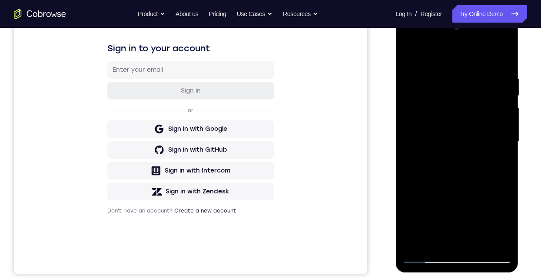
click at [416, 79] on div at bounding box center [456, 141] width 109 height 243
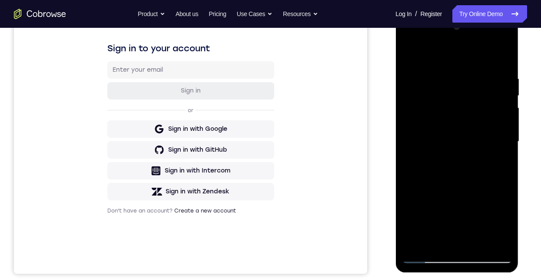
click at [416, 79] on div at bounding box center [456, 141] width 109 height 243
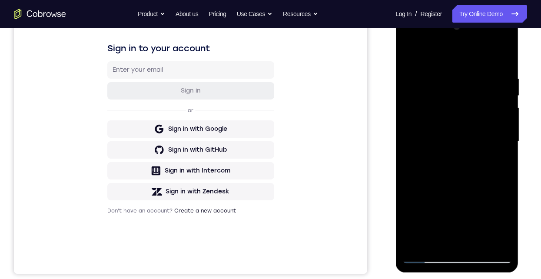
click at [416, 79] on div at bounding box center [456, 141] width 109 height 243
click at [415, 78] on div at bounding box center [456, 141] width 109 height 243
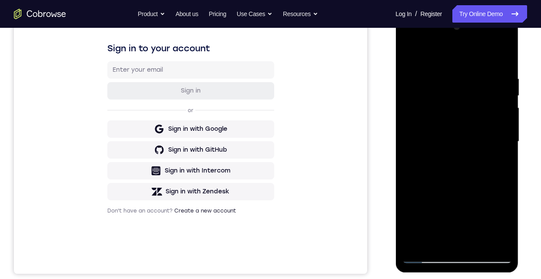
click at [416, 79] on div at bounding box center [456, 141] width 109 height 243
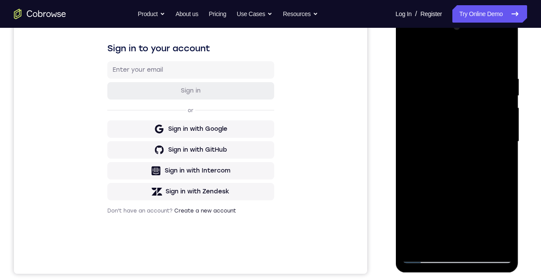
click at [410, 144] on div at bounding box center [456, 141] width 109 height 243
click at [509, 124] on div at bounding box center [456, 141] width 109 height 243
click at [503, 30] on div at bounding box center [456, 141] width 109 height 243
click at [454, 171] on div at bounding box center [456, 141] width 109 height 243
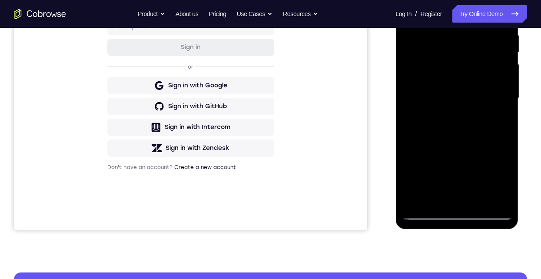
drag, startPoint x: 442, startPoint y: 86, endPoint x: 445, endPoint y: 28, distance: 58.7
click at [450, 19] on div at bounding box center [456, 98] width 109 height 243
click at [426, 47] on div at bounding box center [456, 98] width 109 height 243
click at [416, 203] on div at bounding box center [456, 98] width 109 height 243
drag, startPoint x: 446, startPoint y: 116, endPoint x: 447, endPoint y: 102, distance: 14.8
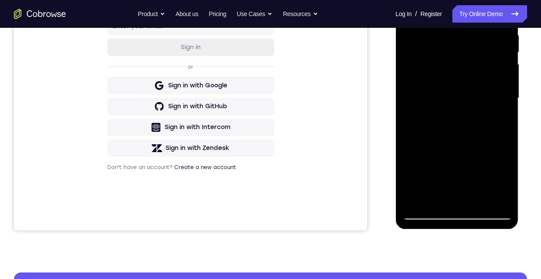
click at [446, 102] on div at bounding box center [456, 98] width 109 height 243
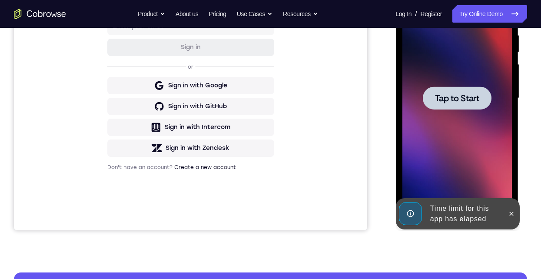
click at [450, 107] on div at bounding box center [456, 97] width 69 height 23
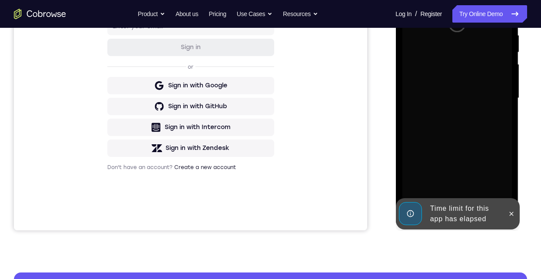
click at [515, 216] on button at bounding box center [511, 214] width 14 height 14
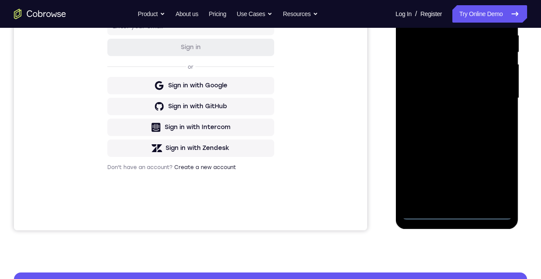
click at [455, 216] on div at bounding box center [456, 98] width 109 height 243
click at [498, 177] on div at bounding box center [456, 98] width 109 height 243
click at [432, 14] on div at bounding box center [456, 98] width 109 height 243
click at [493, 94] on div at bounding box center [456, 98] width 109 height 243
click at [445, 199] on div at bounding box center [456, 98] width 109 height 243
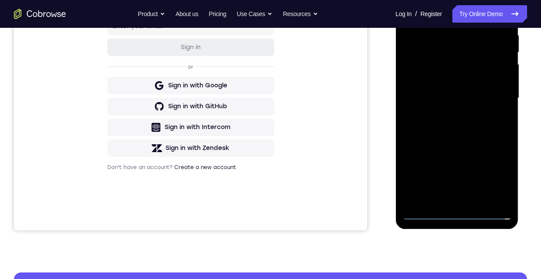
click at [442, 90] on div at bounding box center [456, 98] width 109 height 243
click at [424, 85] on div at bounding box center [456, 98] width 109 height 243
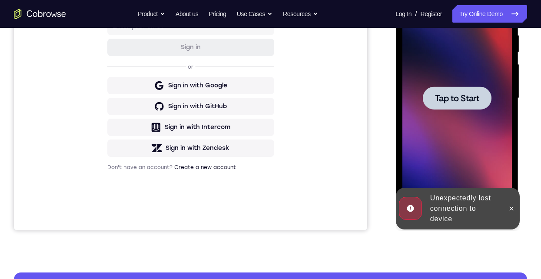
click at [456, 101] on span "Tap to Start" at bounding box center [456, 98] width 44 height 9
